Goal: Navigation & Orientation: Find specific page/section

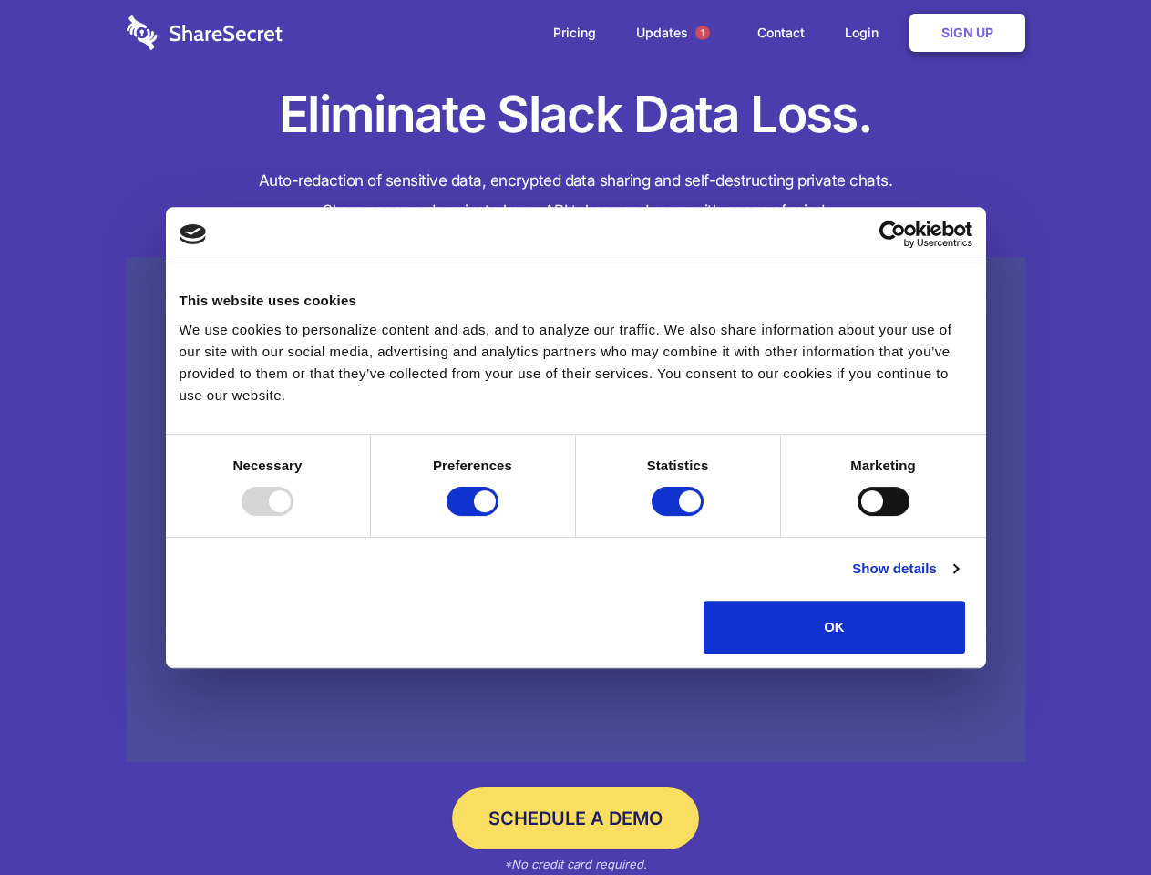
click at [293, 516] on div at bounding box center [268, 501] width 52 height 29
click at [499, 516] on input "Preferences" at bounding box center [473, 501] width 52 height 29
checkbox input "false"
click at [680, 516] on input "Statistics" at bounding box center [678, 501] width 52 height 29
checkbox input "false"
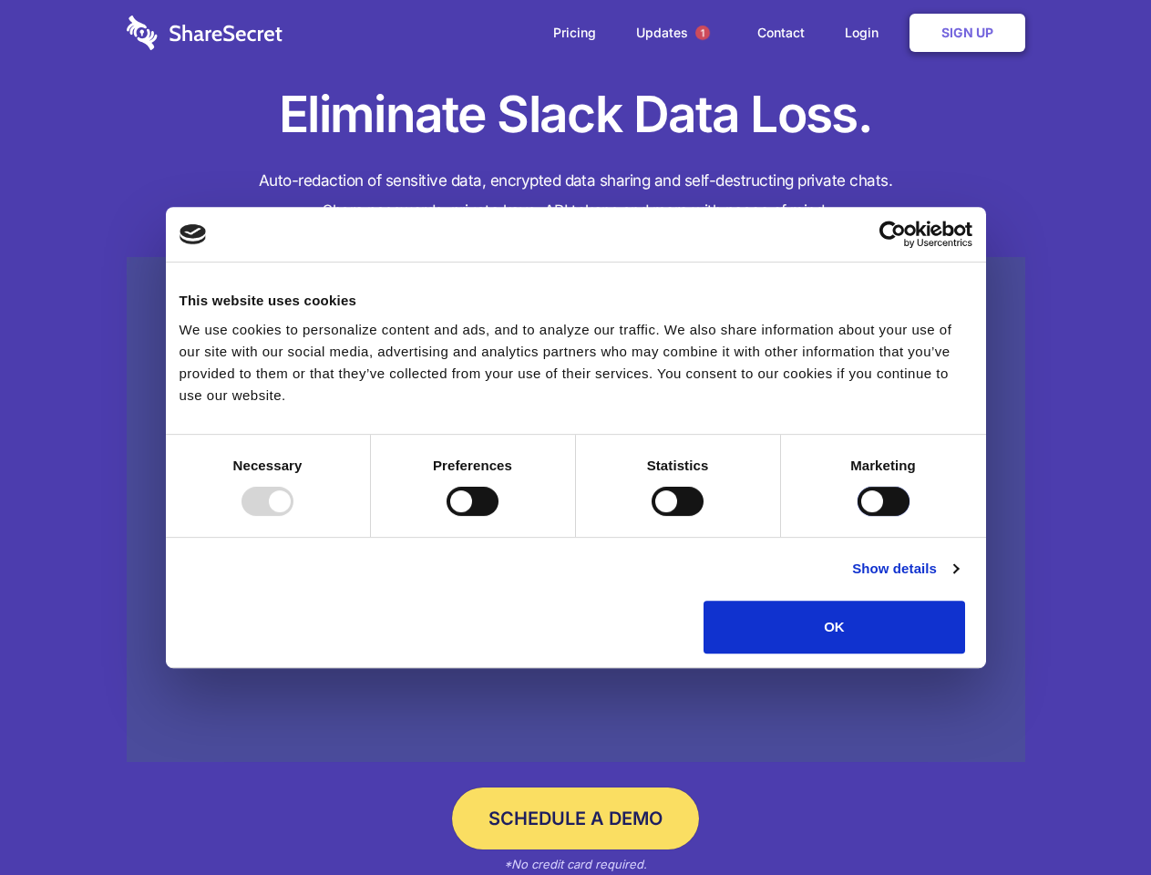
click at [858, 516] on input "Marketing" at bounding box center [884, 501] width 52 height 29
checkbox input "true"
click at [958, 580] on link "Show details" at bounding box center [905, 569] width 106 height 22
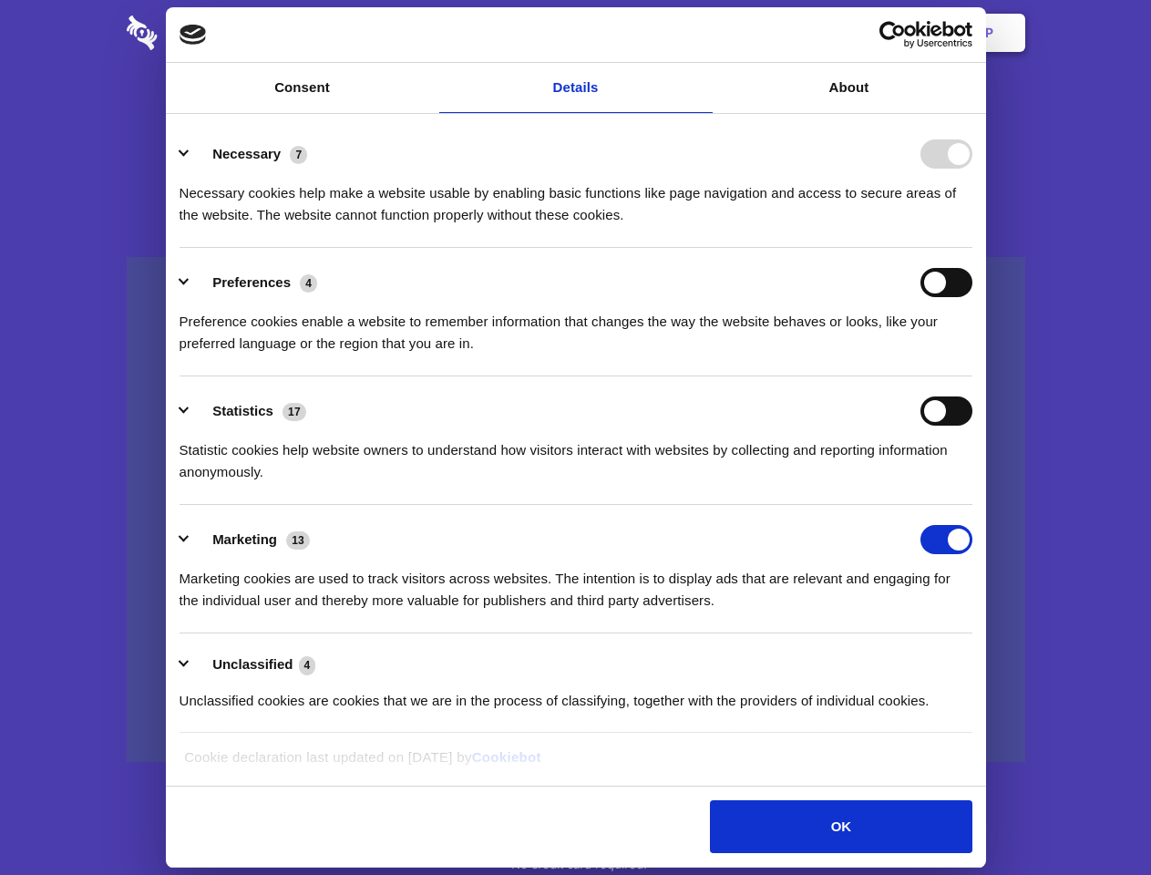
click at [972, 248] on li "Necessary 7 Necessary cookies help make a website usable by enabling basic func…" at bounding box center [576, 183] width 793 height 128
click at [702, 33] on span "1" at bounding box center [702, 33] width 15 height 15
